Goal: Task Accomplishment & Management: Manage account settings

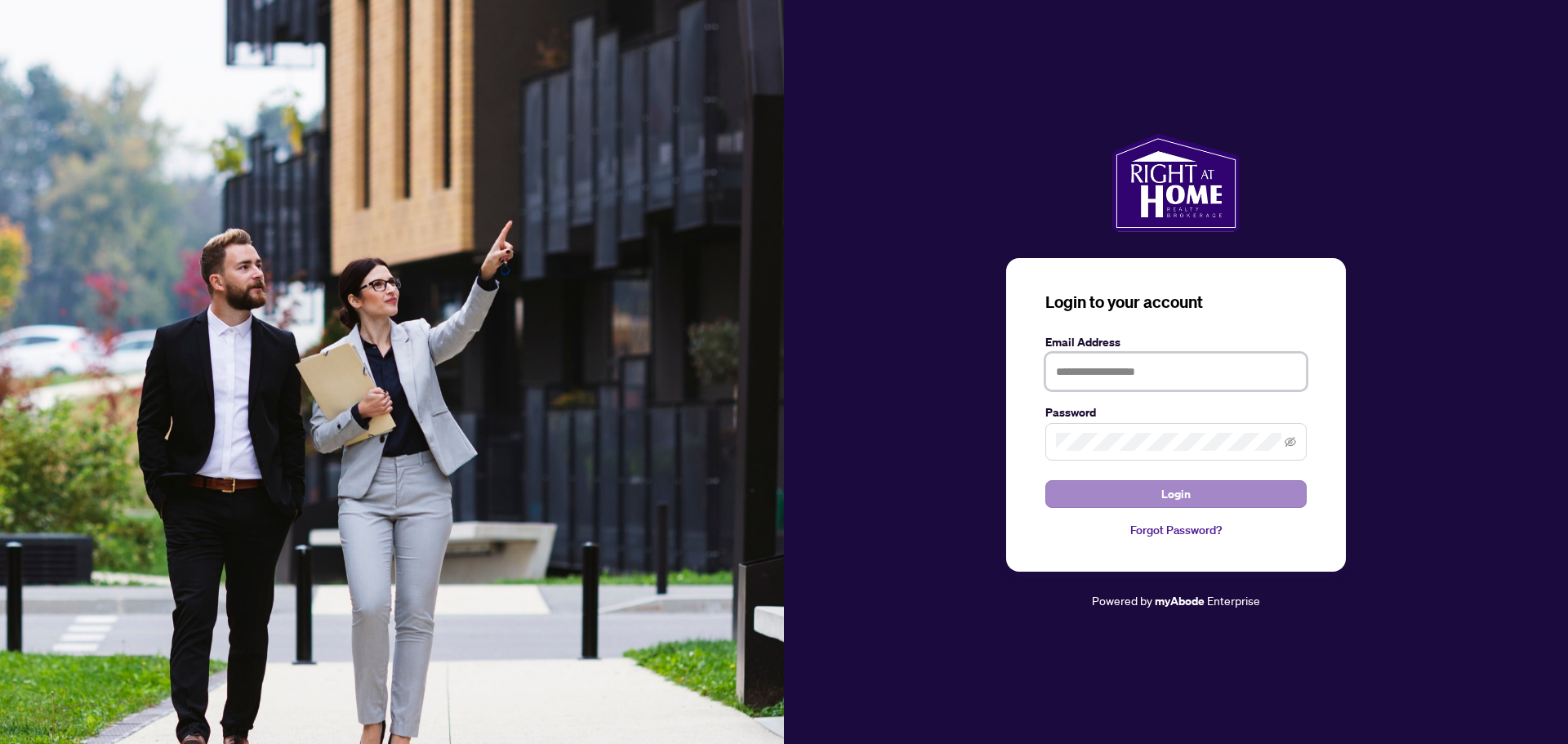
type input "**********"
click at [1187, 503] on span "Login" at bounding box center [1175, 494] width 29 height 26
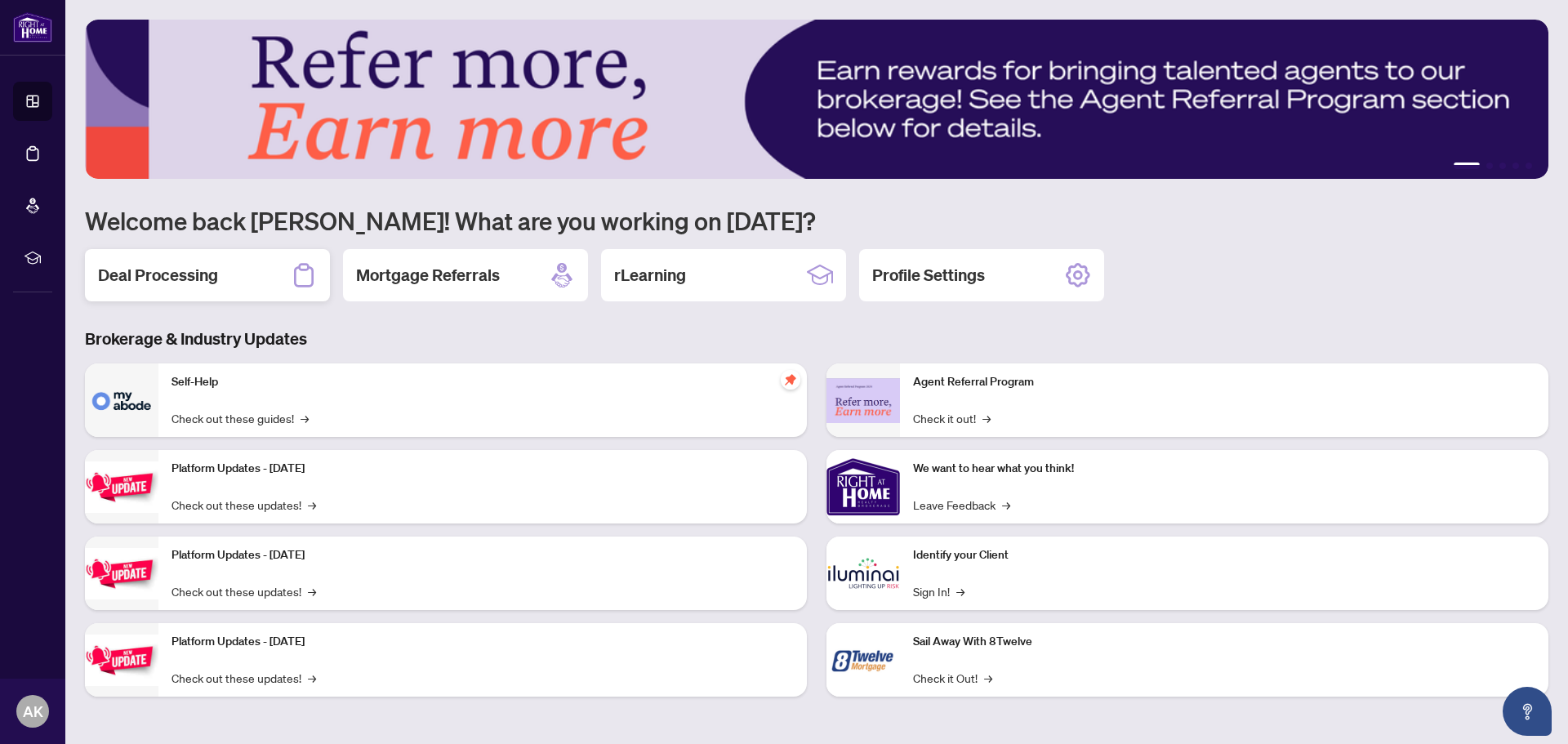
click at [182, 285] on h2 "Deal Processing" at bounding box center [157, 275] width 120 height 22
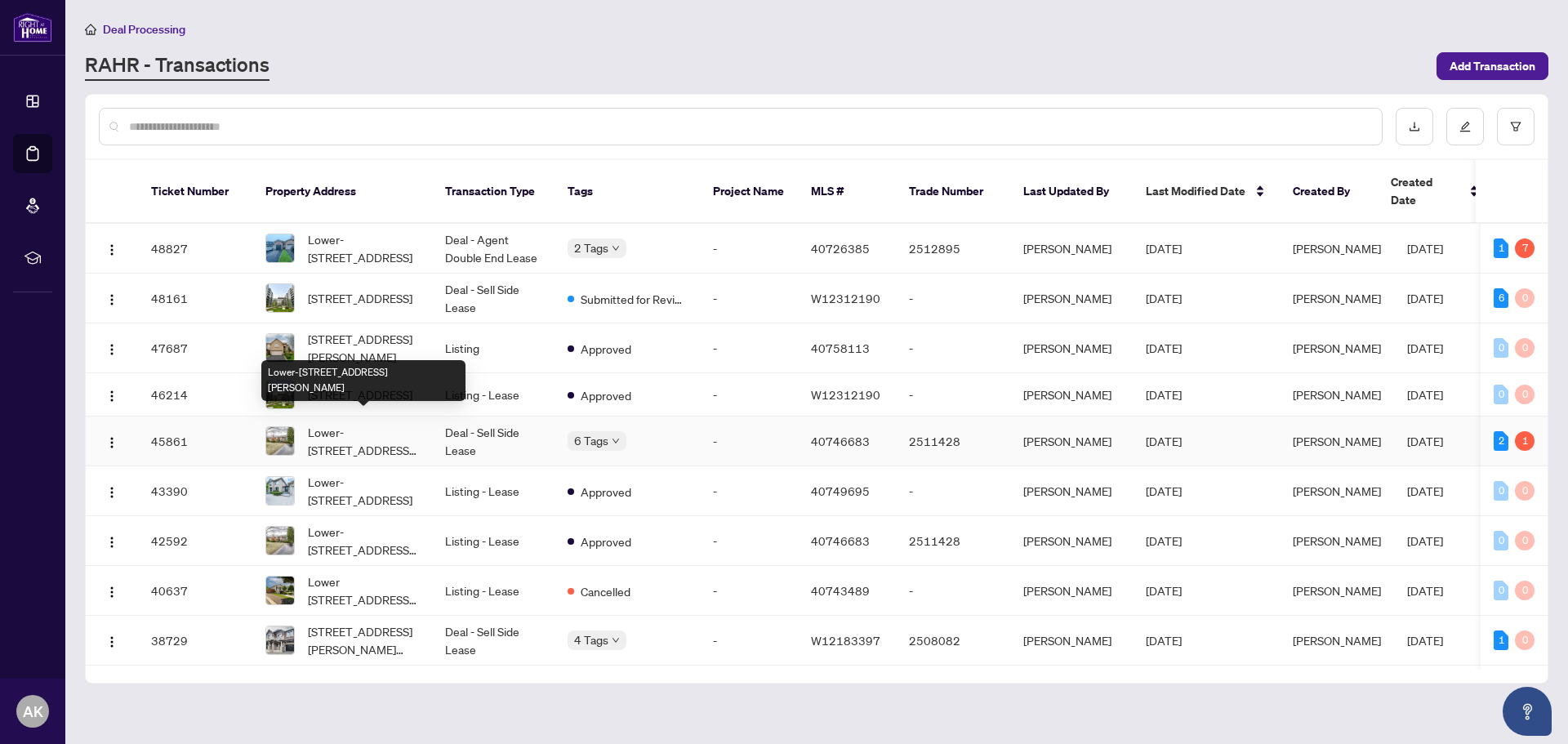
click at [341, 430] on span "Lower-[STREET_ADDRESS][PERSON_NAME]" at bounding box center [363, 441] width 111 height 36
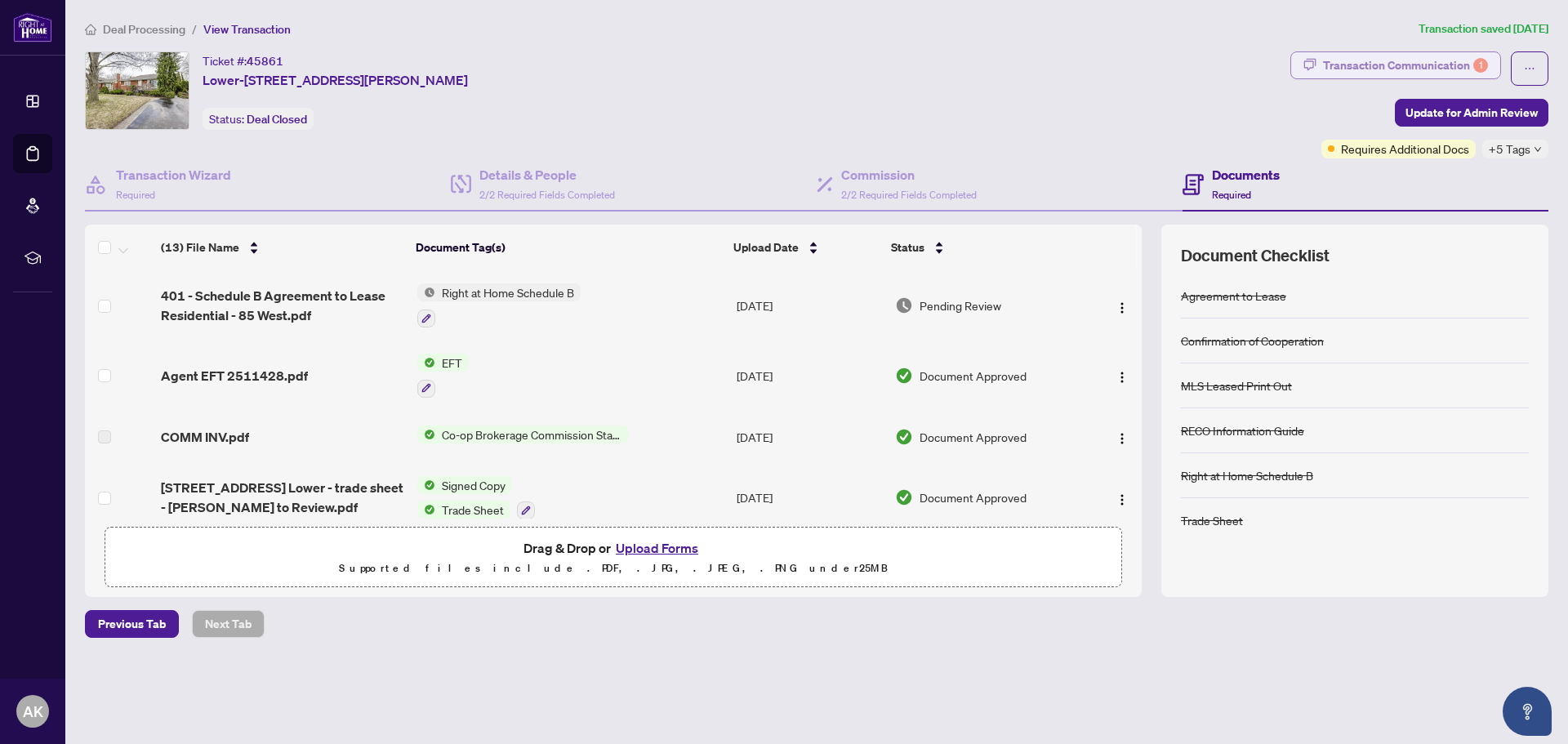
click at [1482, 66] on div "1" at bounding box center [1480, 65] width 15 height 15
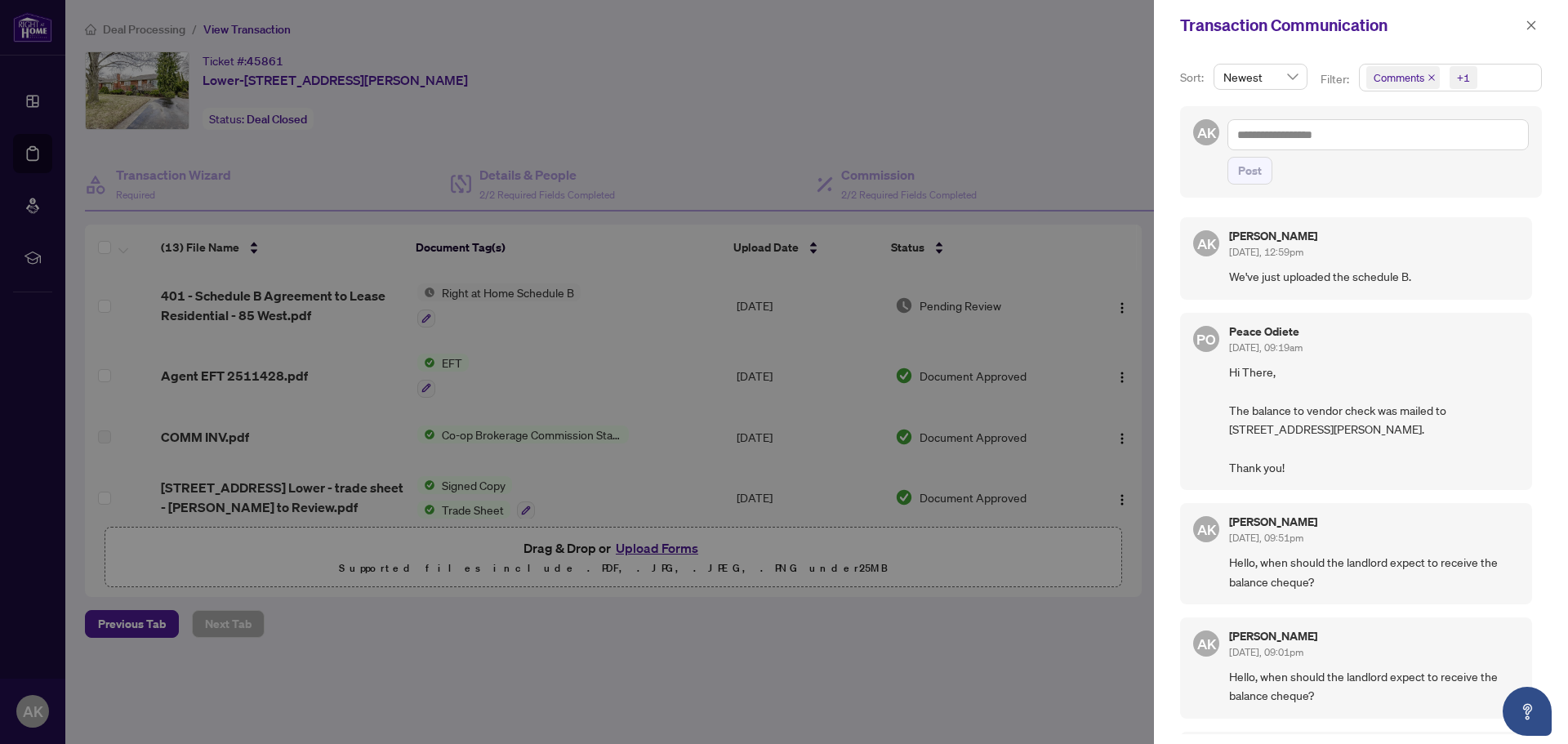
click at [1104, 106] on div at bounding box center [784, 372] width 1568 height 744
click at [1528, 29] on icon "close" at bounding box center [1531, 25] width 9 height 9
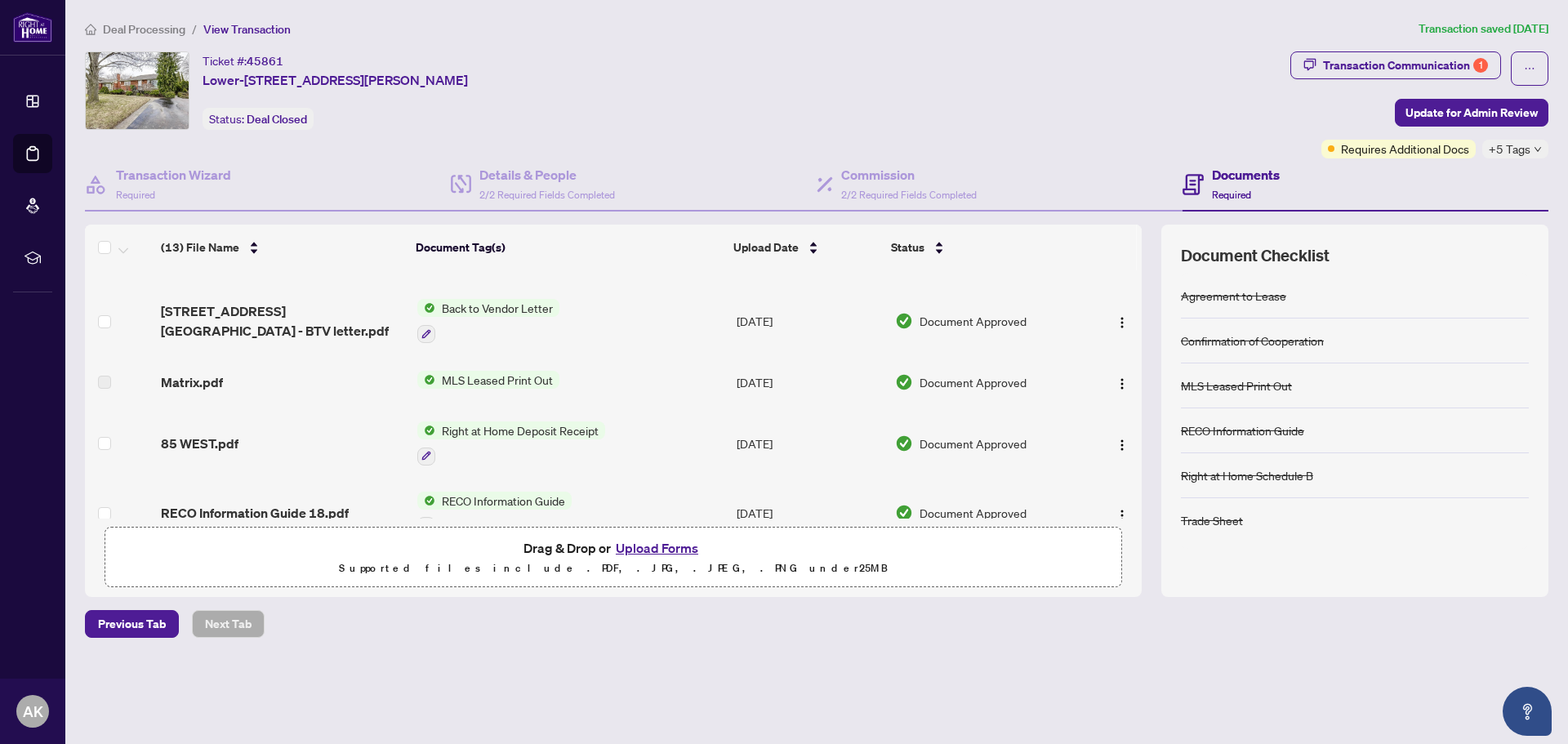
scroll to position [52, 0]
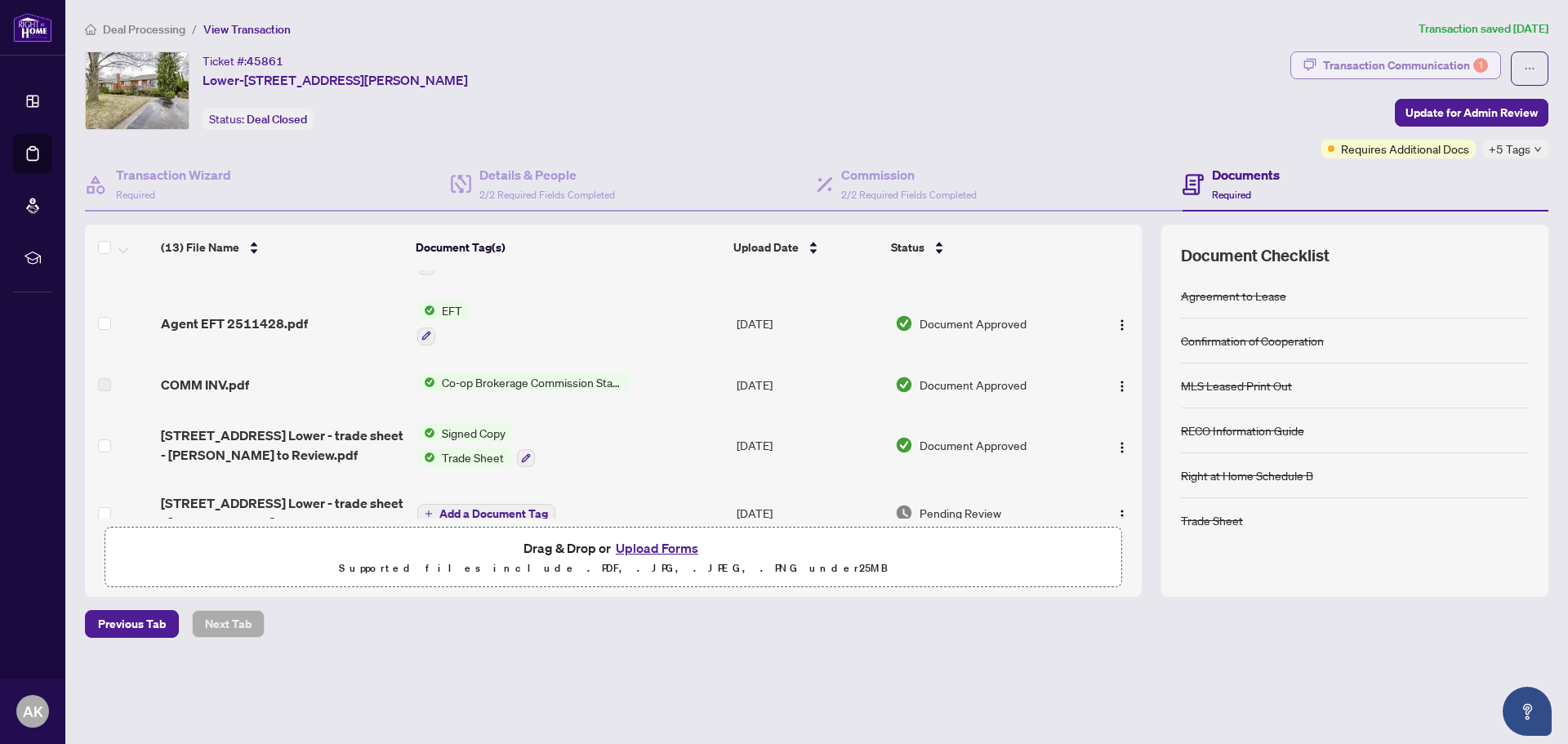
click at [1456, 69] on div "Transaction Communication 1" at bounding box center [1405, 65] width 165 height 26
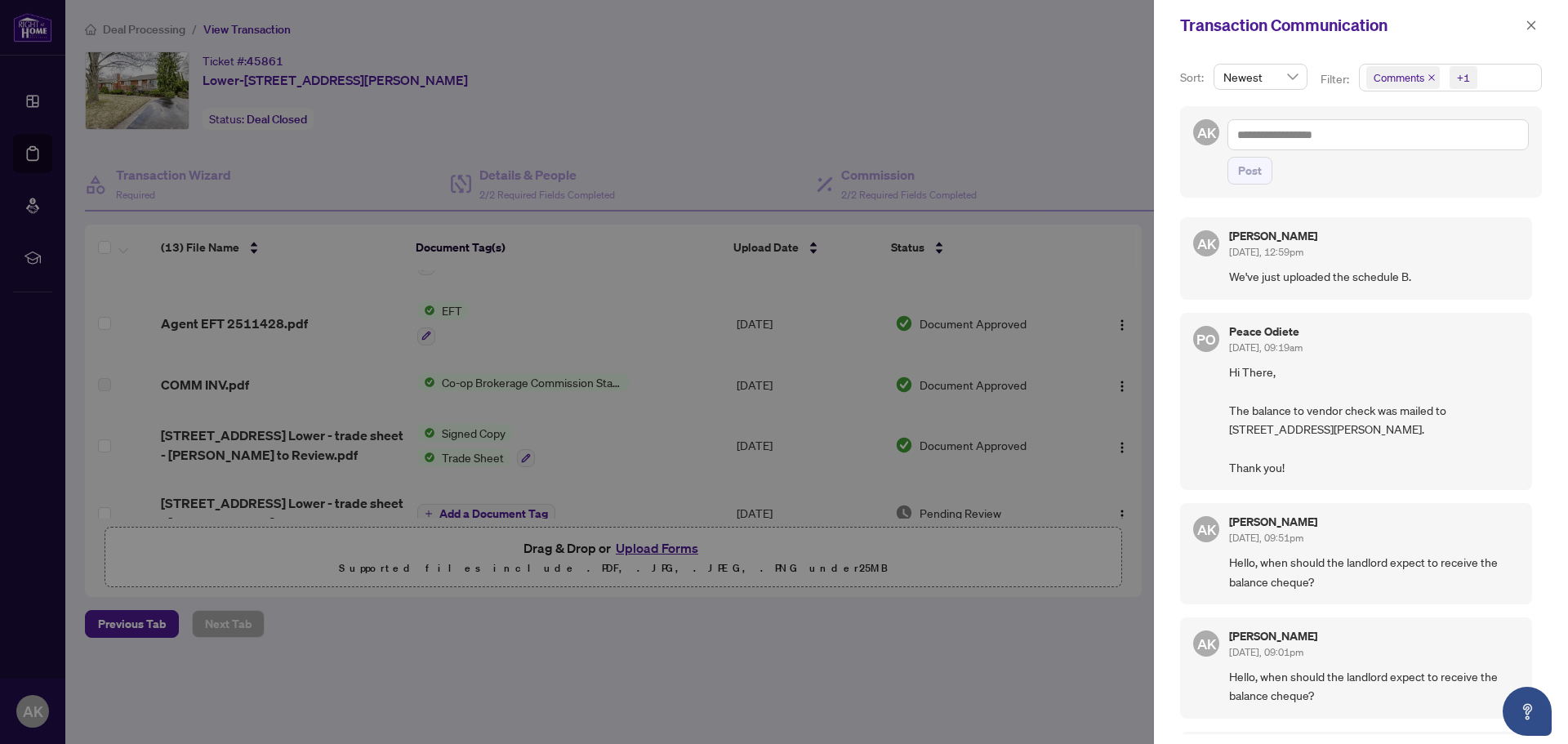
click at [991, 89] on div at bounding box center [784, 372] width 1568 height 744
click at [1524, 22] on button "button" at bounding box center [1531, 25] width 22 height 20
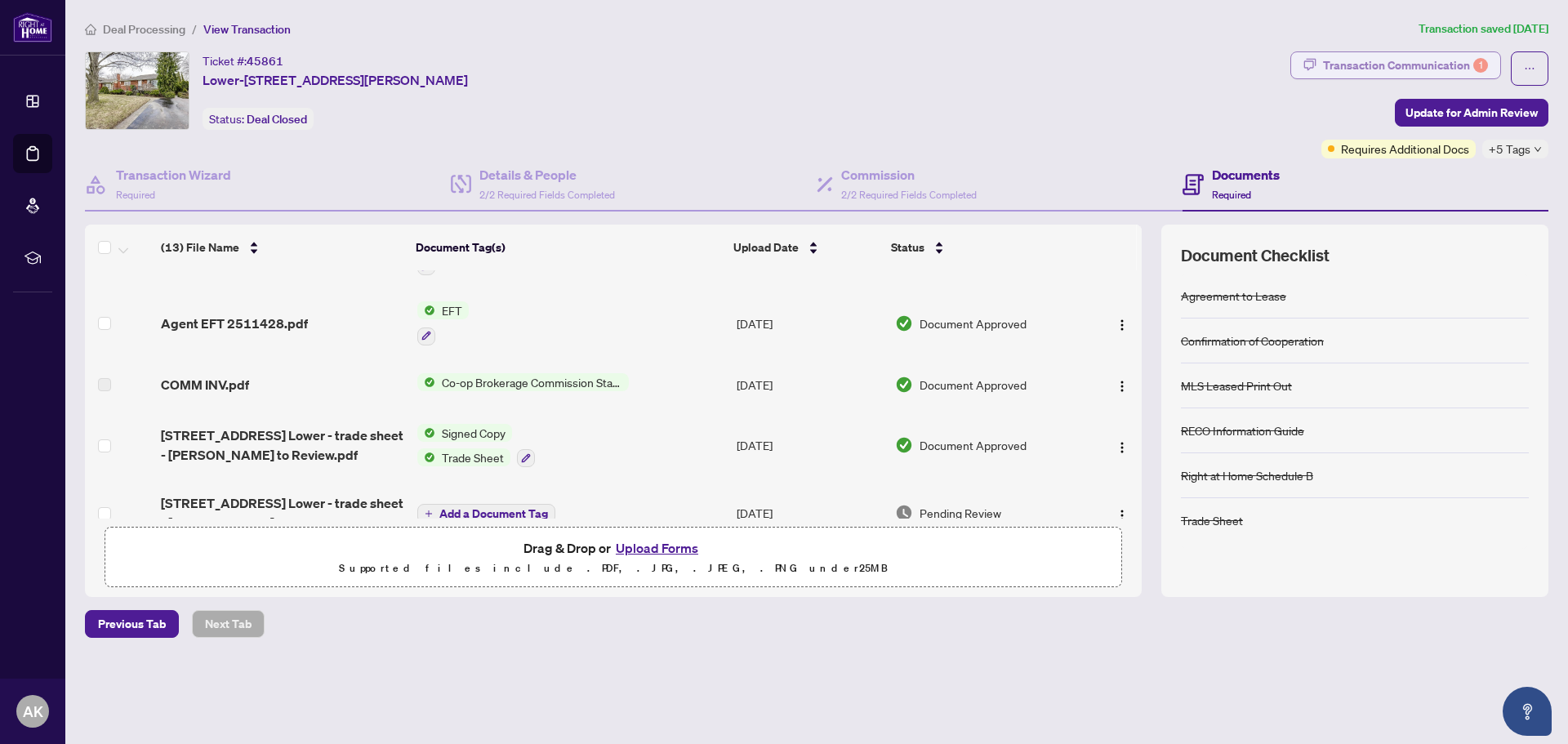
click at [1429, 58] on div "Transaction Communication 1" at bounding box center [1405, 65] width 165 height 26
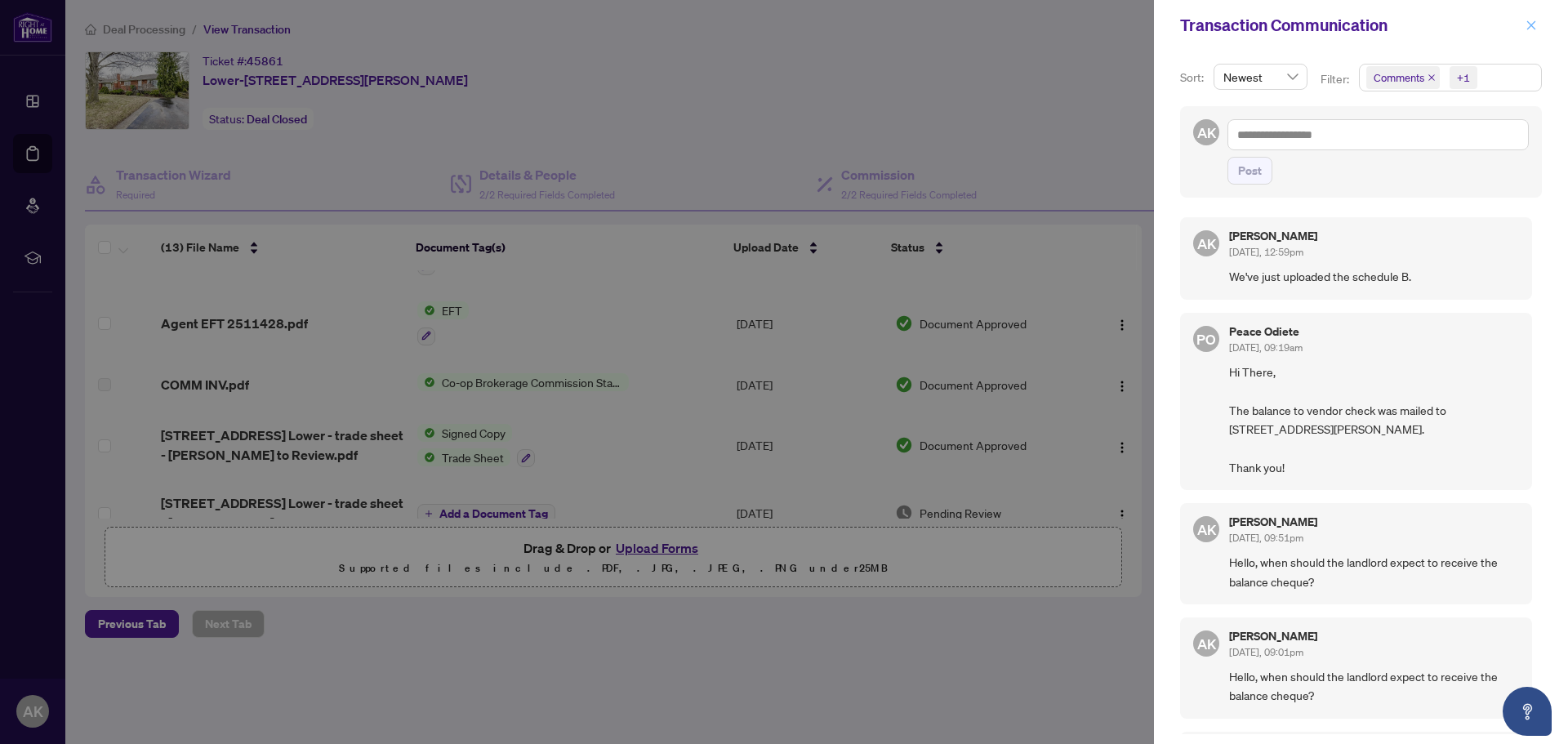
click at [1537, 25] on button "button" at bounding box center [1531, 25] width 22 height 20
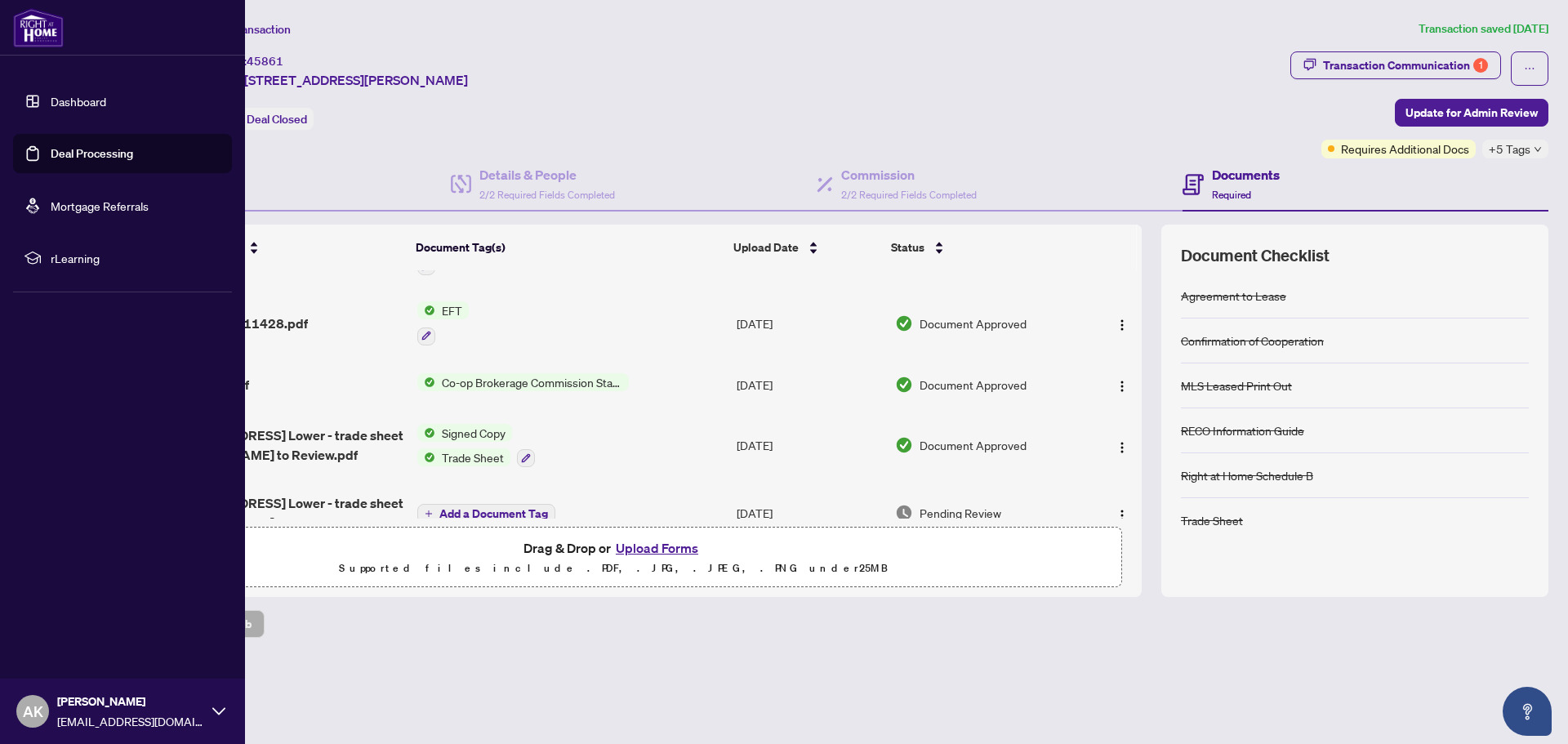
click at [82, 155] on link "Deal Processing" at bounding box center [92, 153] width 82 height 15
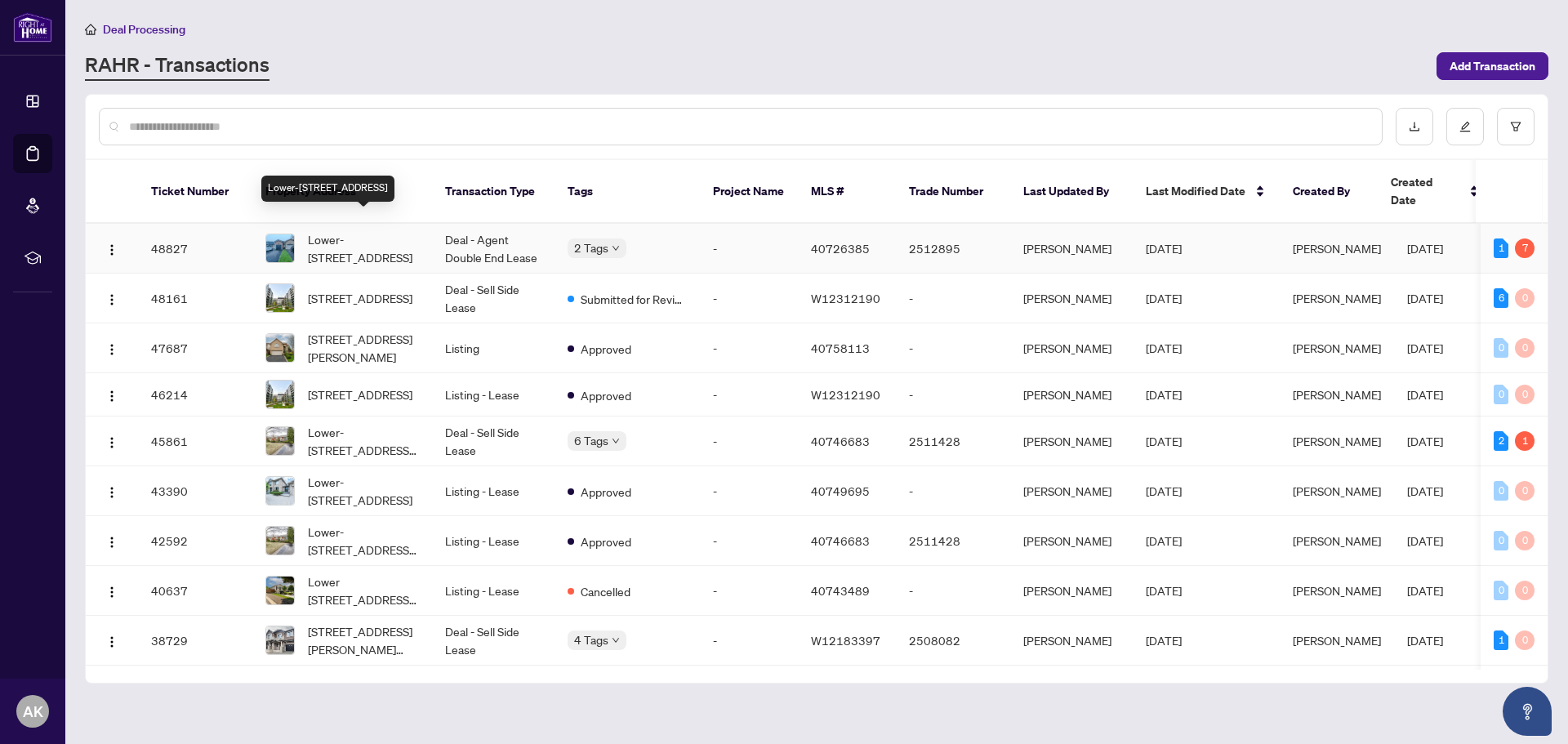
click at [350, 230] on span "Lower-[STREET_ADDRESS]" at bounding box center [363, 248] width 111 height 36
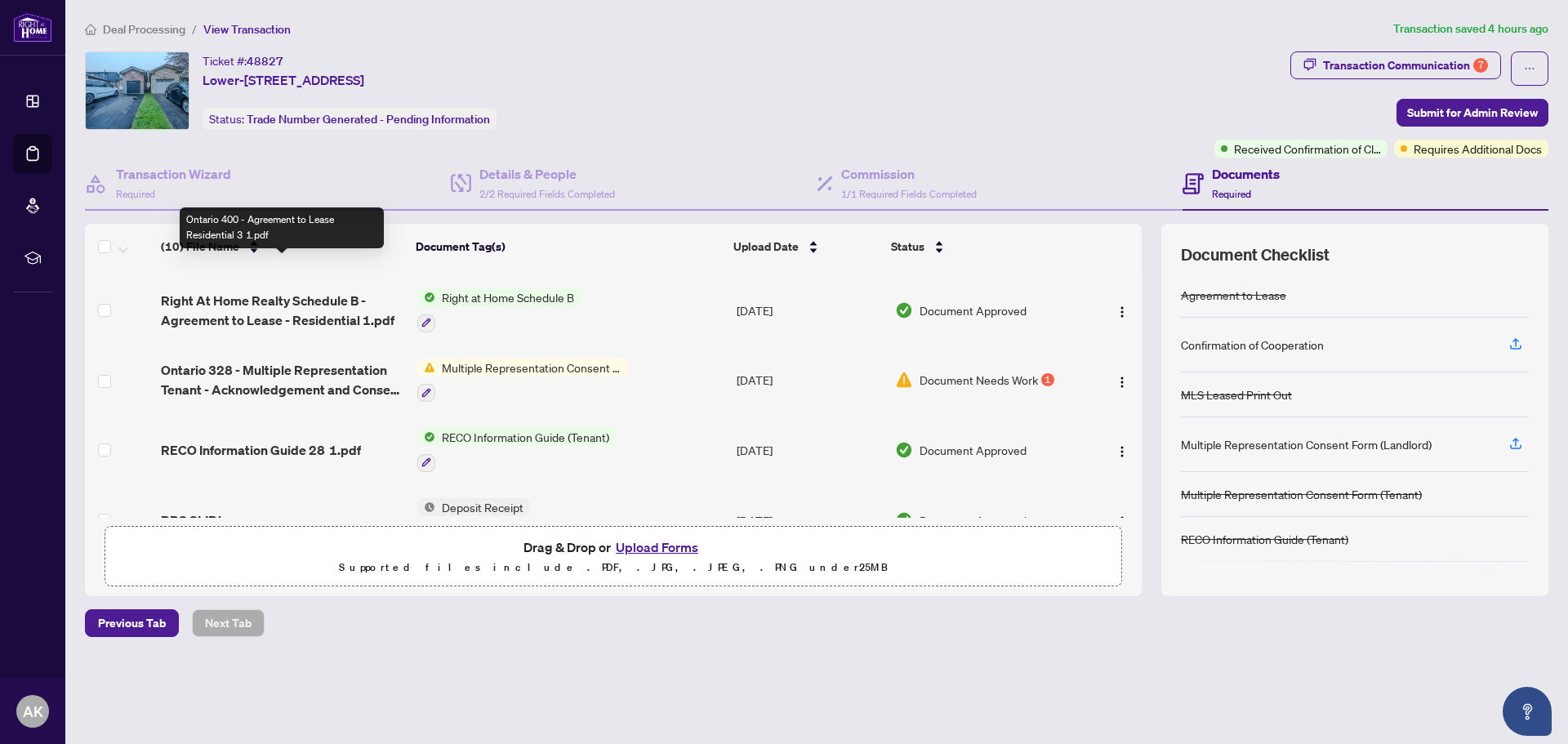
scroll to position [432, 0]
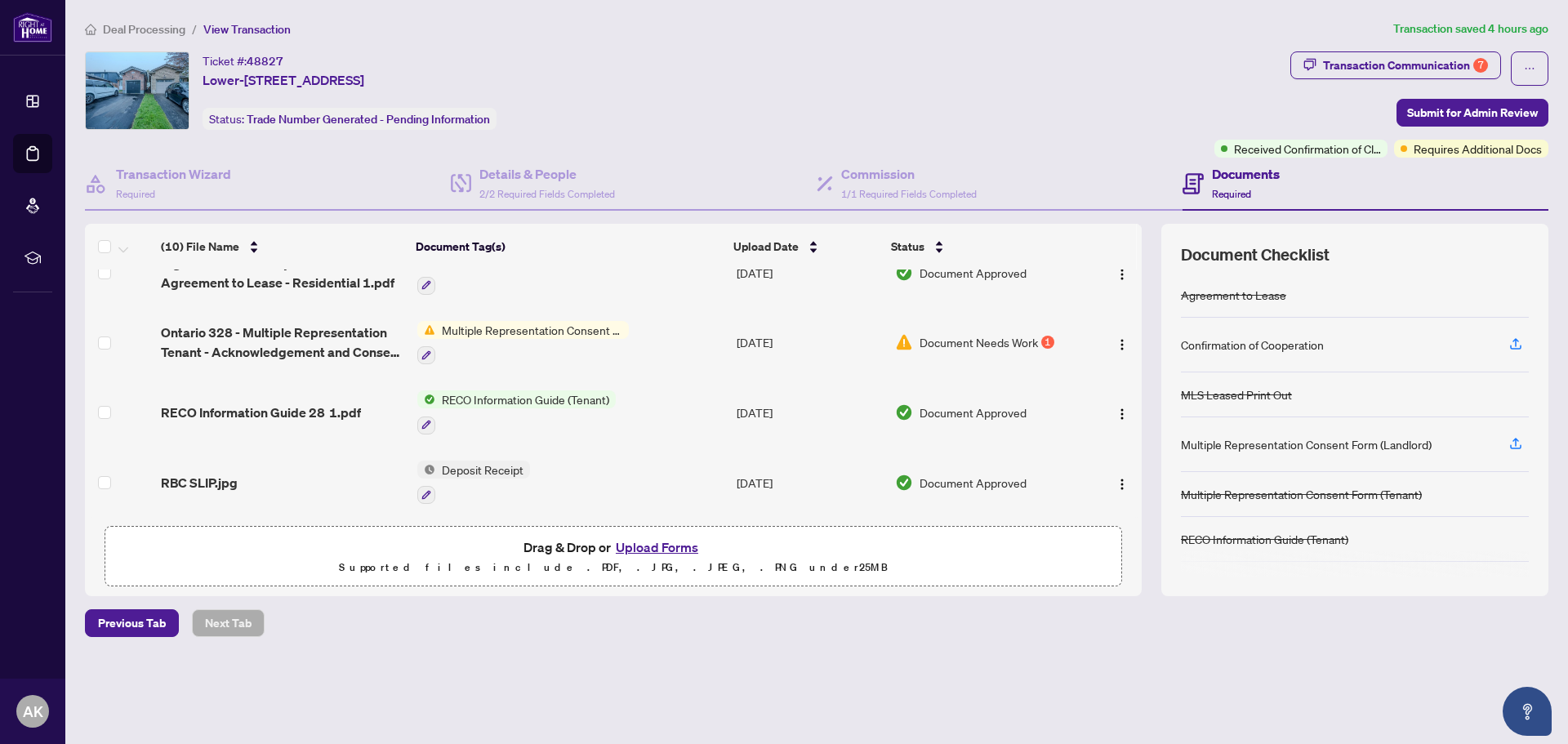
click at [990, 337] on span "Document Needs Work" at bounding box center [978, 342] width 118 height 18
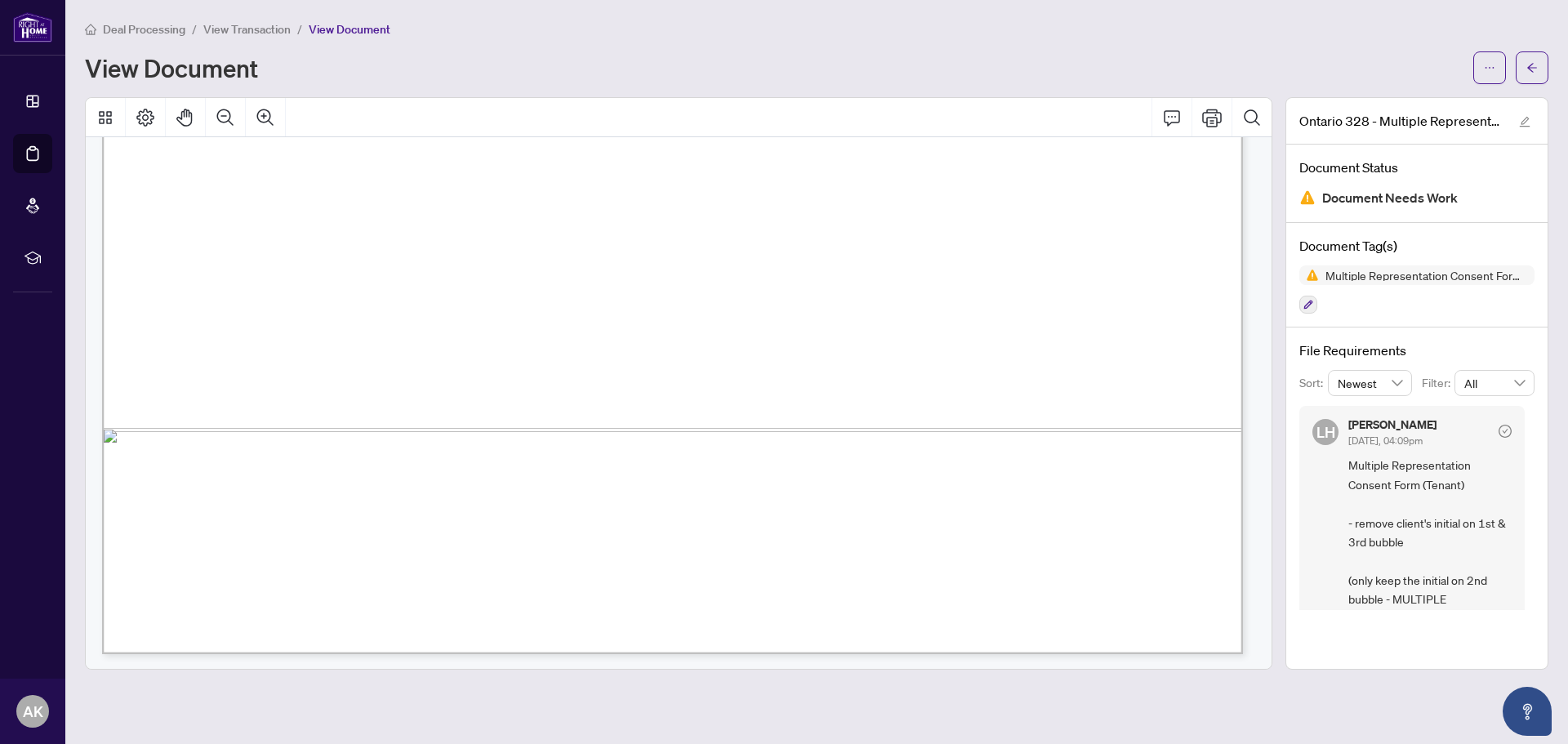
scroll to position [978, 0]
